Goal: Transaction & Acquisition: Download file/media

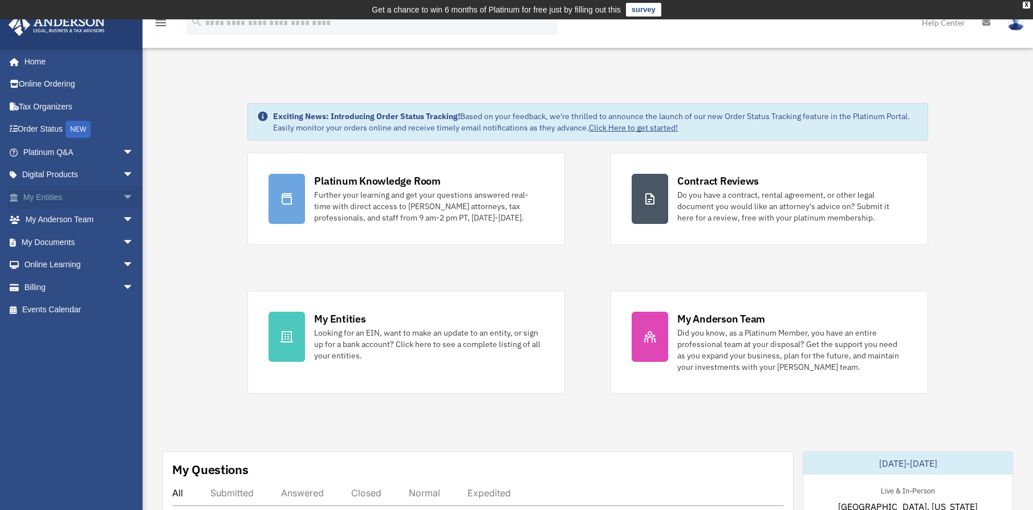
click at [51, 199] on link "My Entities arrow_drop_down" at bounding box center [79, 197] width 143 height 23
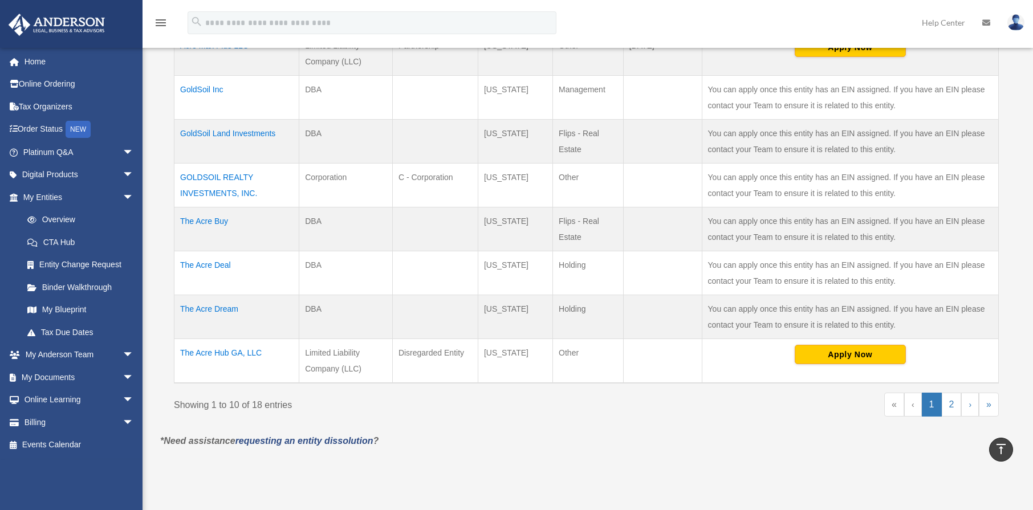
scroll to position [440, 0]
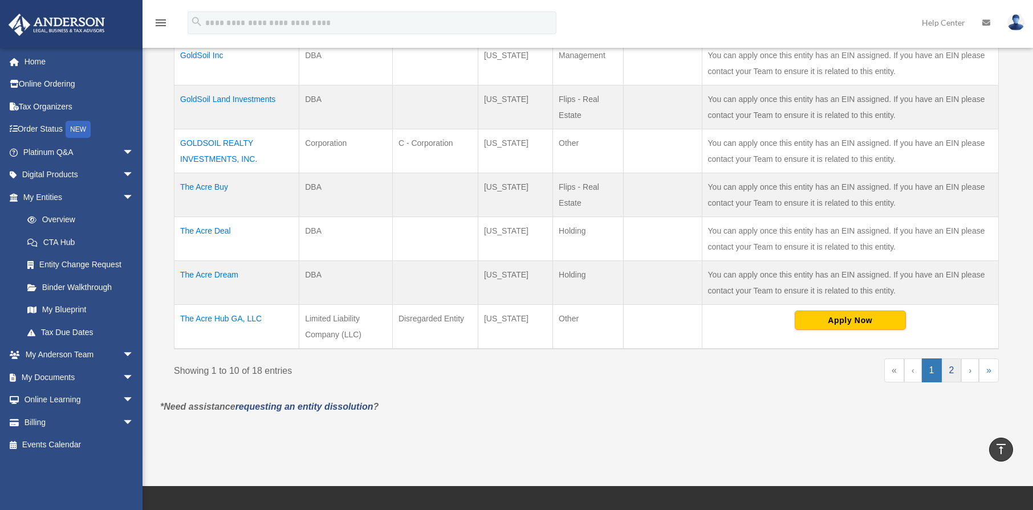
click at [950, 368] on link "2" at bounding box center [952, 370] width 20 height 24
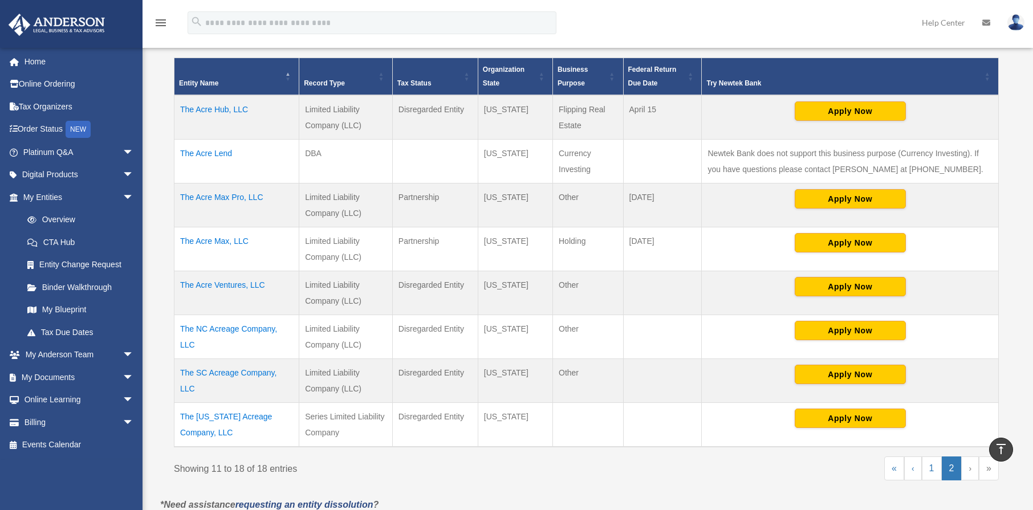
scroll to position [255, 0]
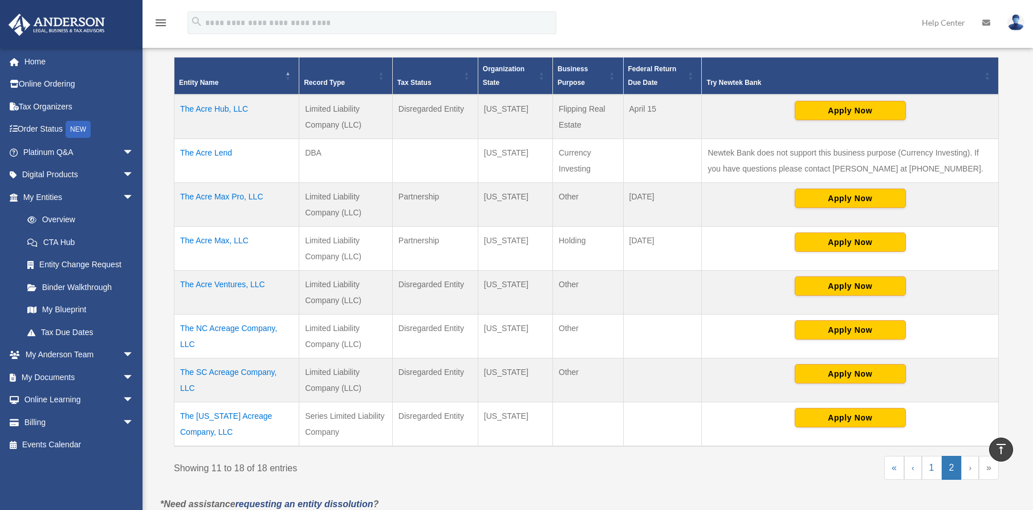
click at [239, 197] on td "The Acre Max Pro, LLC" at bounding box center [236, 205] width 125 height 44
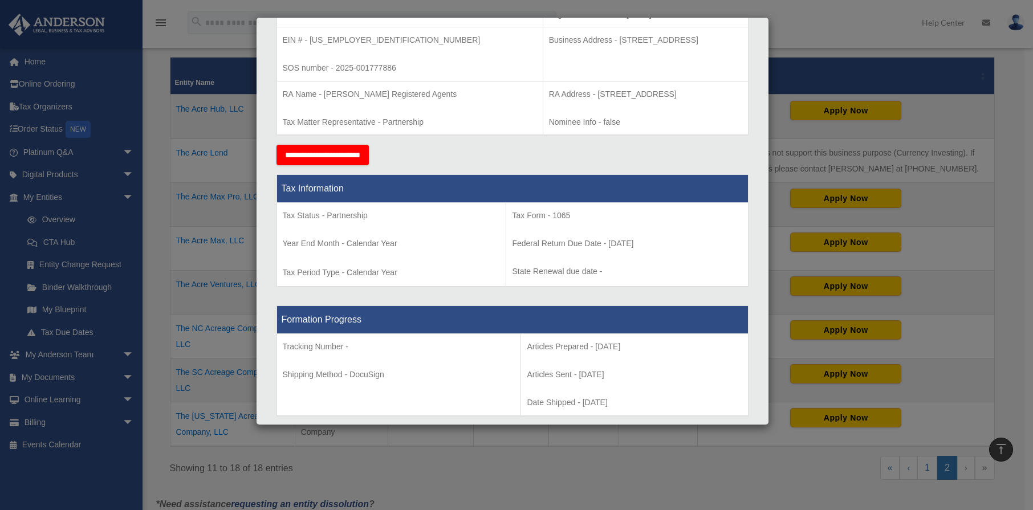
scroll to position [0, 0]
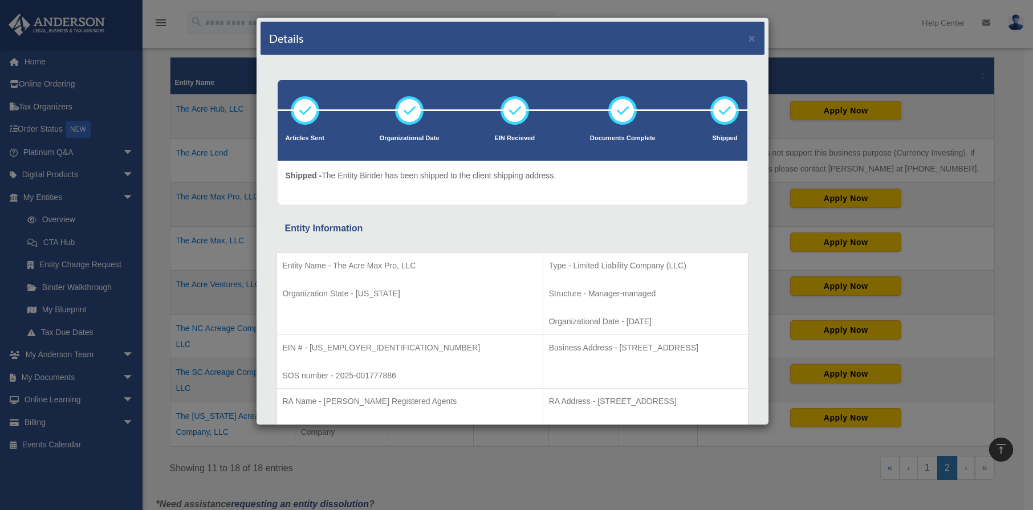
click at [747, 38] on div "Details ×" at bounding box center [512, 39] width 504 height 34
click at [748, 39] on button "×" at bounding box center [751, 38] width 7 height 12
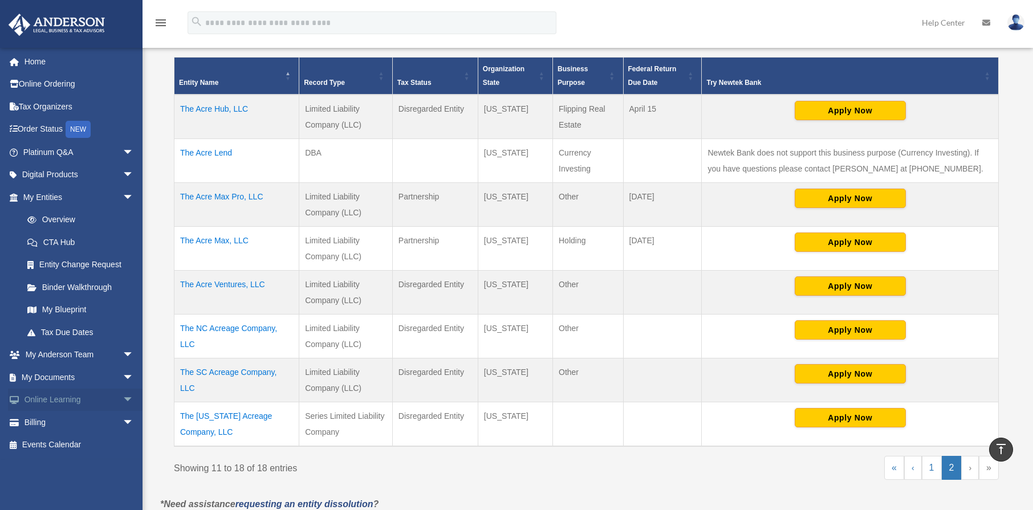
click at [51, 389] on link "Online Learning arrow_drop_down" at bounding box center [79, 400] width 143 height 23
click at [57, 378] on link "My Documents arrow_drop_down" at bounding box center [79, 377] width 143 height 23
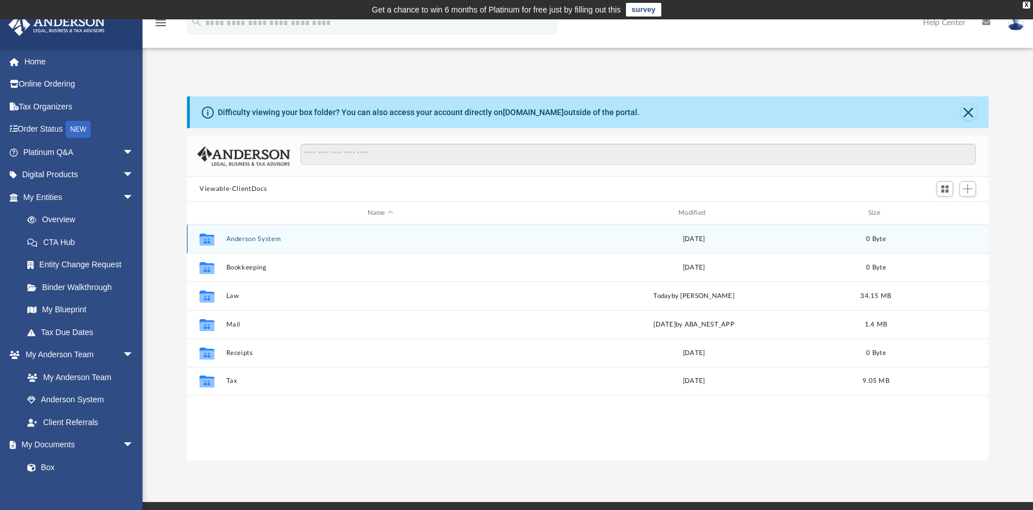
scroll to position [251, 793]
click at [295, 242] on button "Anderson System" at bounding box center [380, 238] width 308 height 7
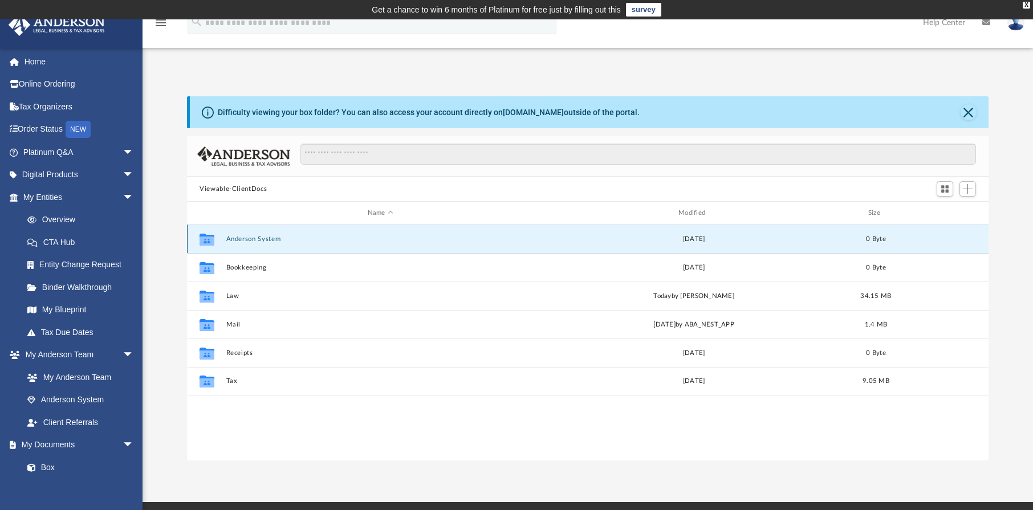
click at [295, 242] on button "Anderson System" at bounding box center [380, 238] width 308 height 7
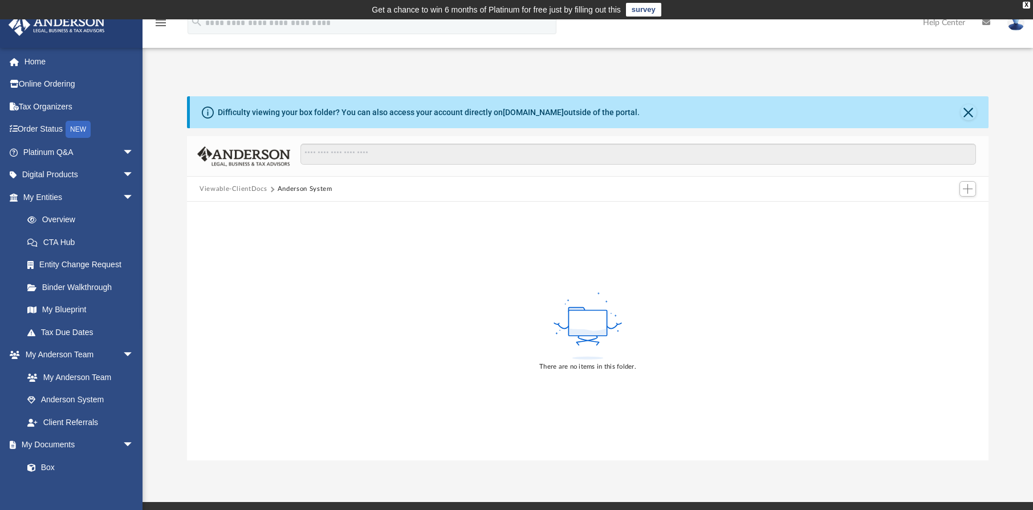
click at [236, 186] on button "Viewable-ClientDocs" at bounding box center [232, 189] width 67 height 10
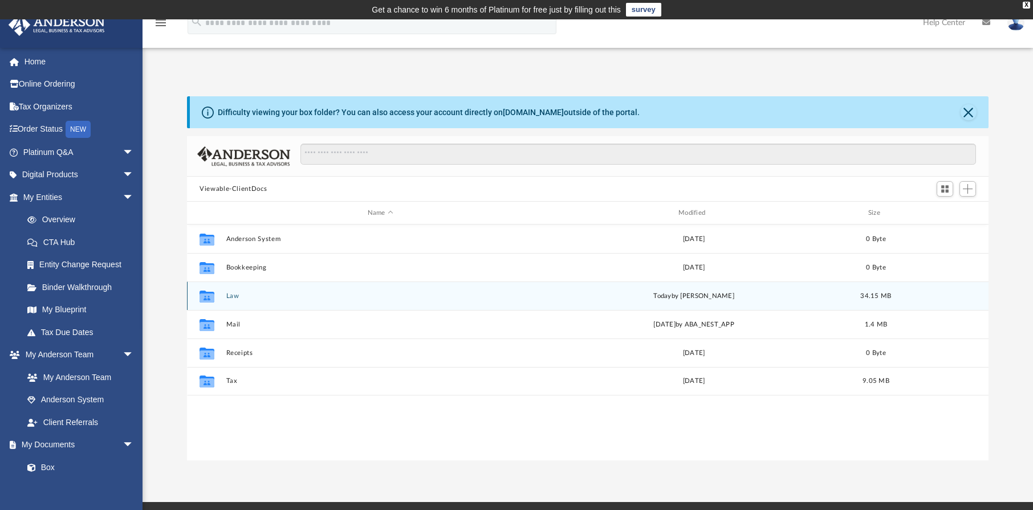
click at [245, 297] on button "Law" at bounding box center [380, 295] width 308 height 7
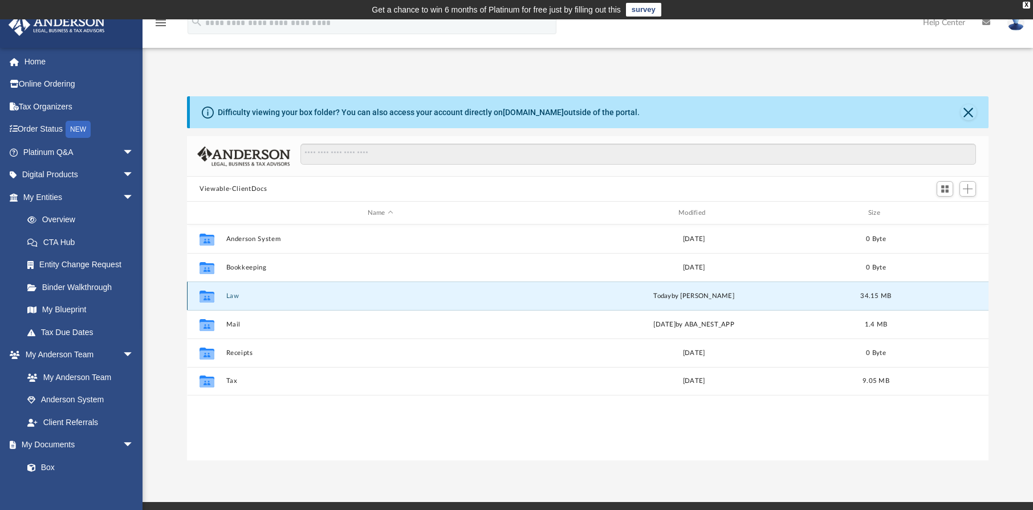
click at [245, 297] on button "Law" at bounding box center [380, 295] width 308 height 7
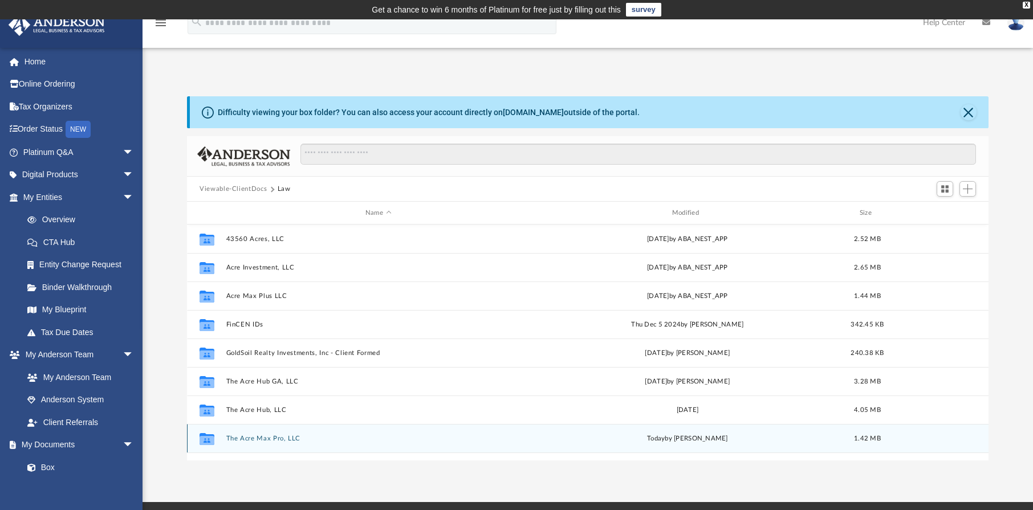
click at [264, 438] on button "The Acre Max Pro, LLC" at bounding box center [378, 438] width 304 height 7
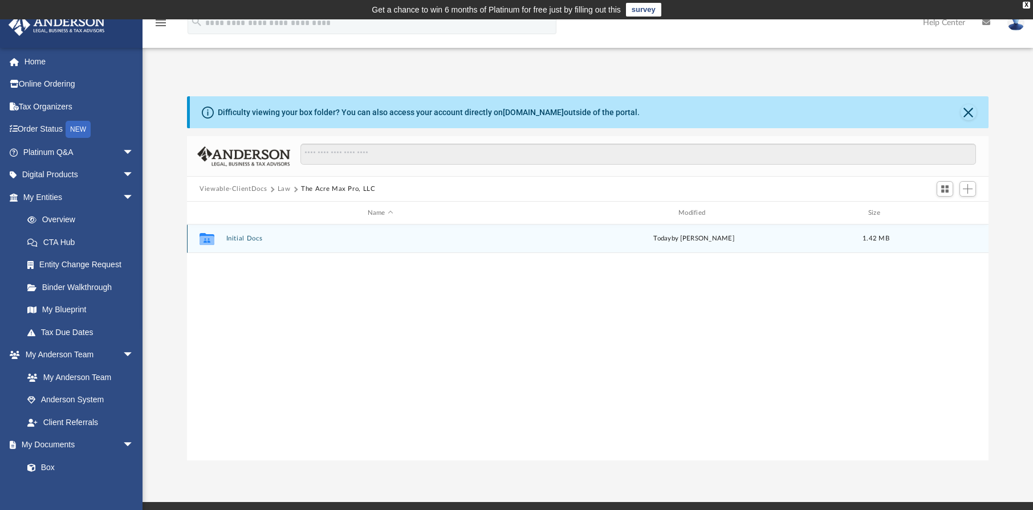
click at [298, 238] on button "Initial Docs" at bounding box center [380, 238] width 308 height 7
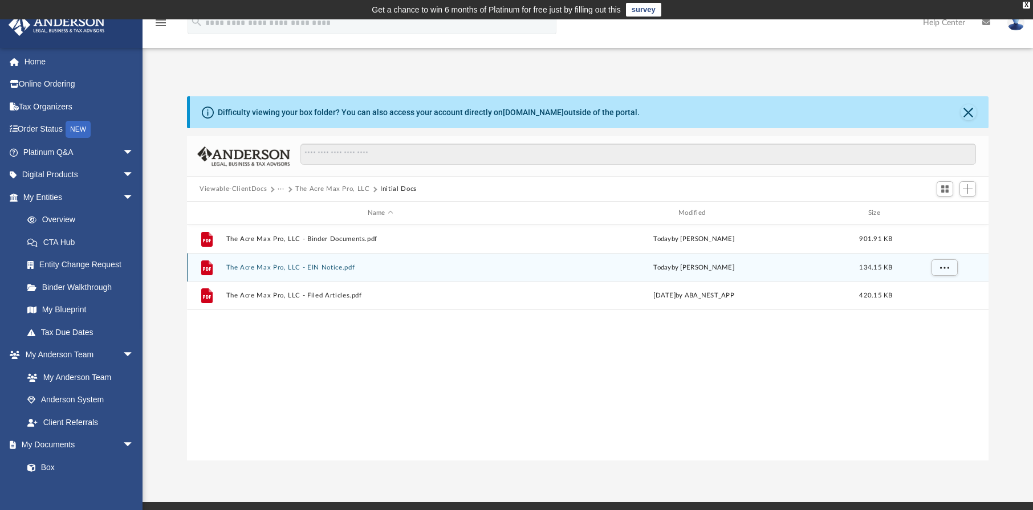
click at [313, 270] on button "The Acre Max Pro, LLC - EIN Notice.pdf" at bounding box center [380, 267] width 308 height 7
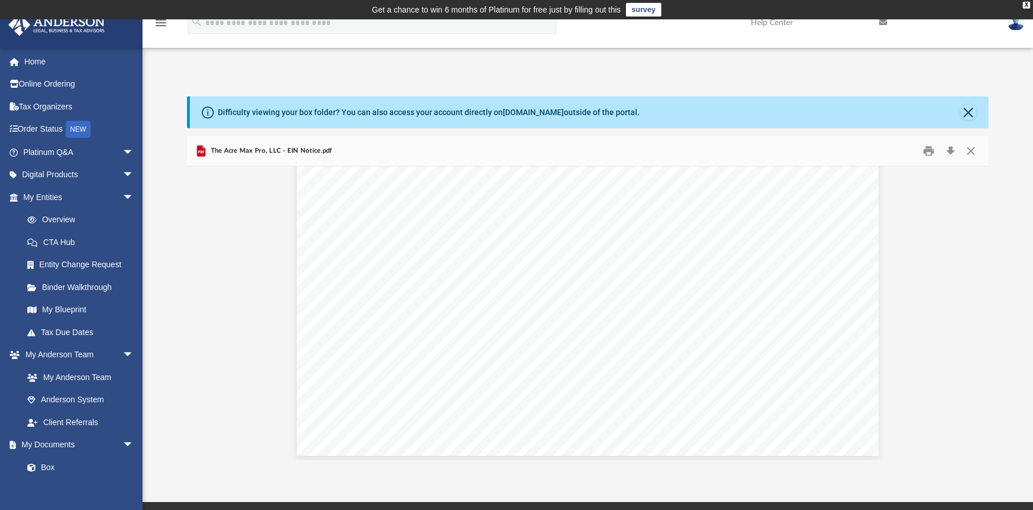
scroll to position [1200, 0]
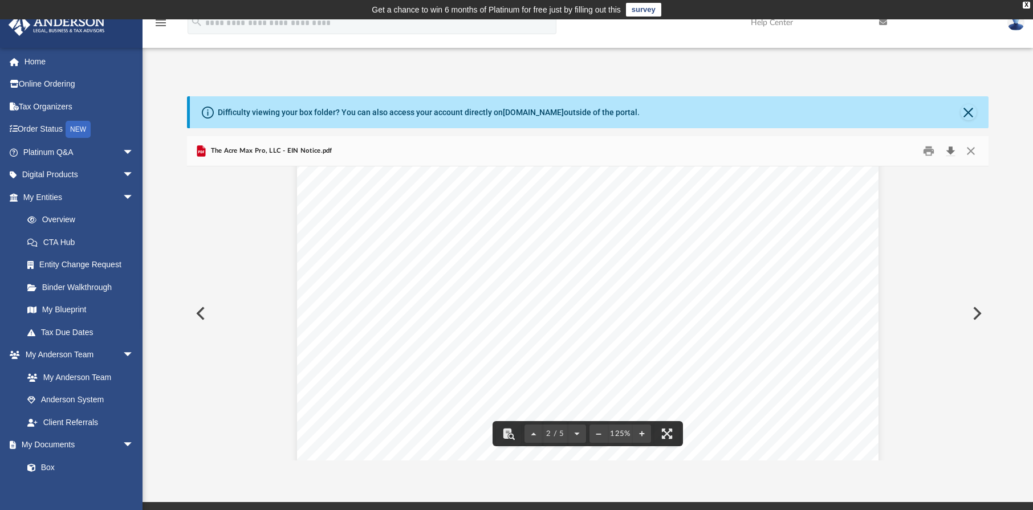
click at [948, 155] on button "Download" at bounding box center [950, 151] width 21 height 18
click at [548, 264] on span "[US_EMPLOYER_IDENTIFICATION_NUMBER]" at bounding box center [663, 263] width 232 height 11
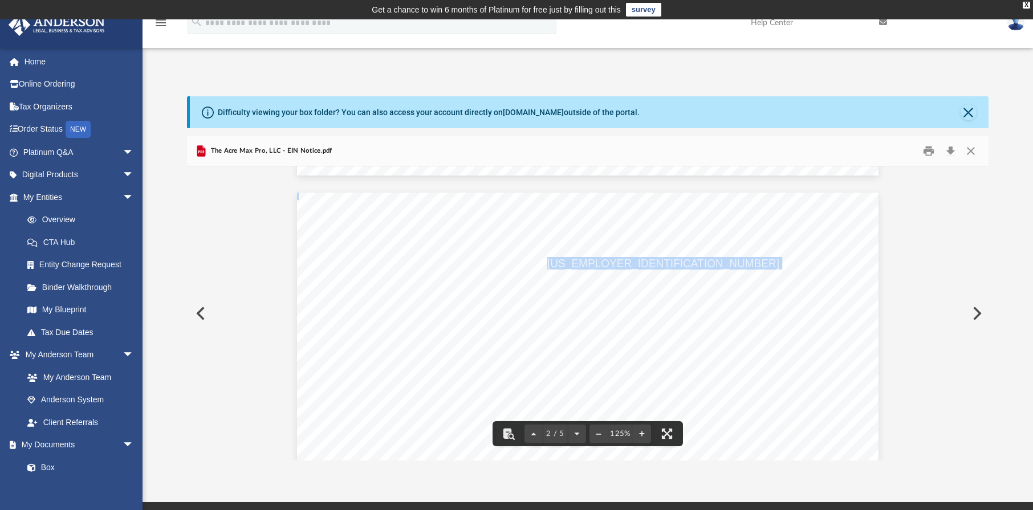
click at [548, 264] on span "[US_EMPLOYER_IDENTIFICATION_NUMBER]" at bounding box center [663, 263] width 232 height 11
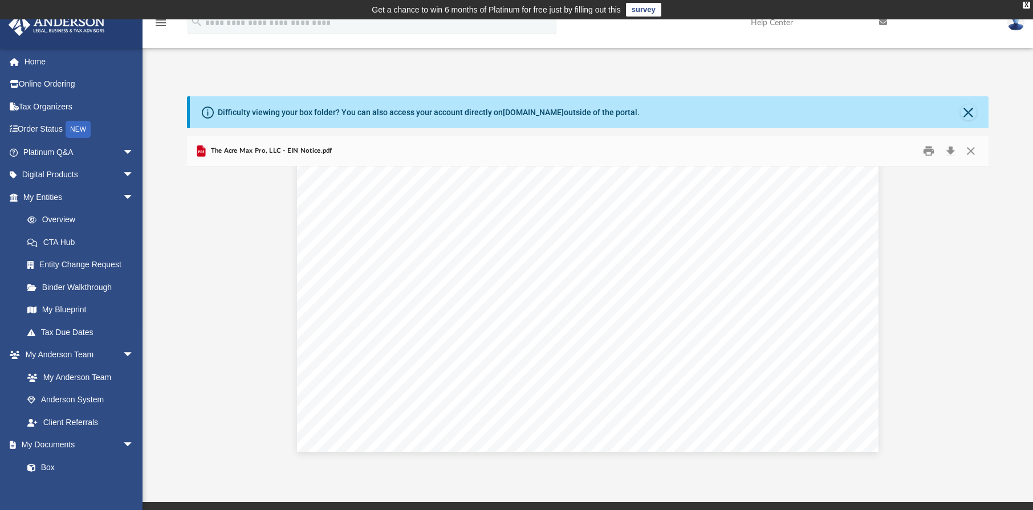
scroll to position [195, 0]
